Goal: Complete application form

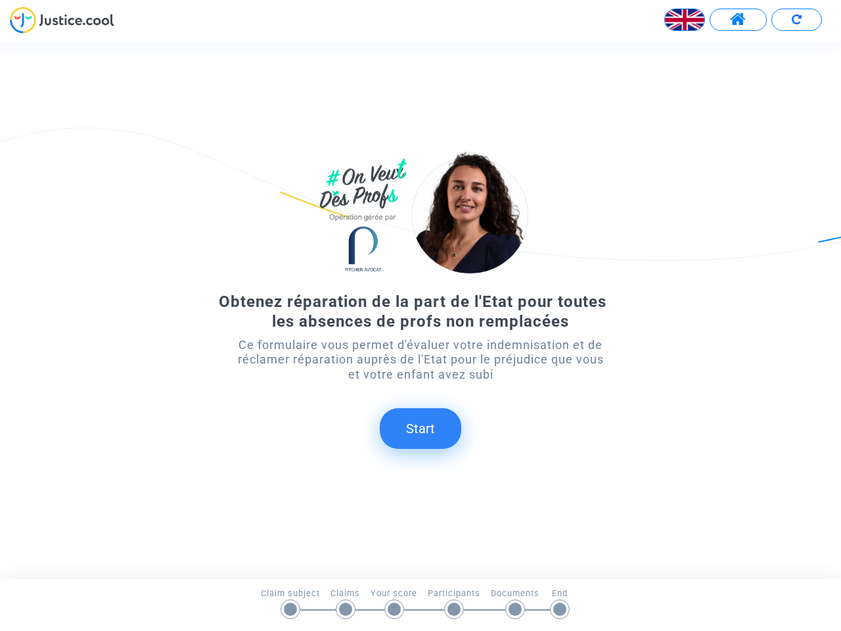
click at [685, 20] on img at bounding box center [684, 19] width 39 height 39
click at [738, 20] on span at bounding box center [738, 19] width 16 height 17
click at [796, 20] on div at bounding box center [420, 25] width 841 height 36
click at [420, 310] on div "Obtenez réparation de la part de l'Etat pour toutes les absences de profs non r…" at bounding box center [420, 311] width 378 height 39
click at [420, 428] on button "Start" at bounding box center [420, 428] width 81 height 41
